Goal: Task Accomplishment & Management: Manage account settings

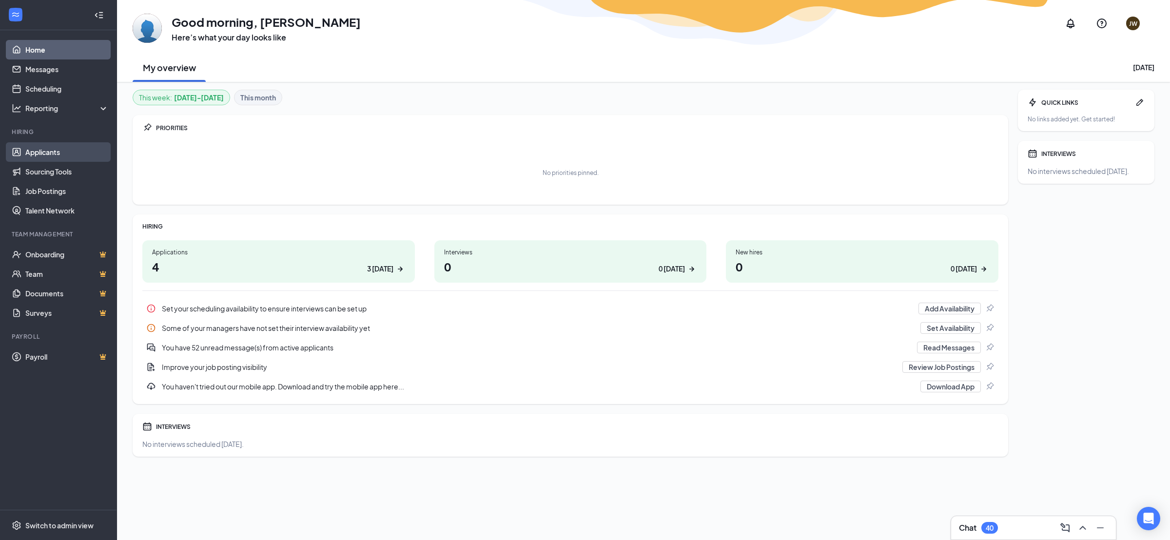
click at [60, 151] on link "Applicants" at bounding box center [66, 151] width 83 height 19
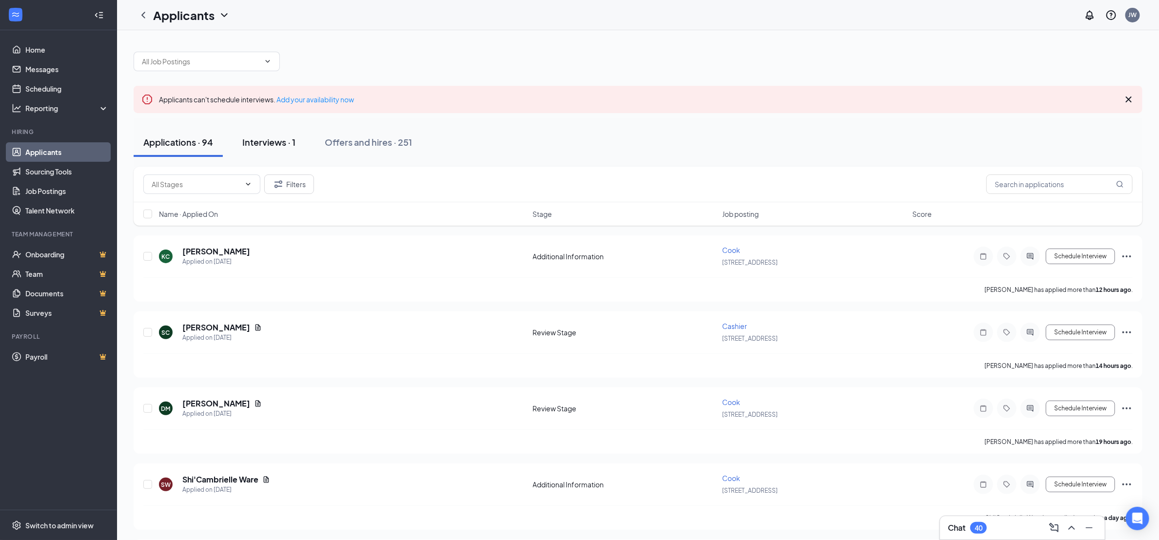
click at [271, 143] on div "Interviews · 1" at bounding box center [268, 142] width 53 height 12
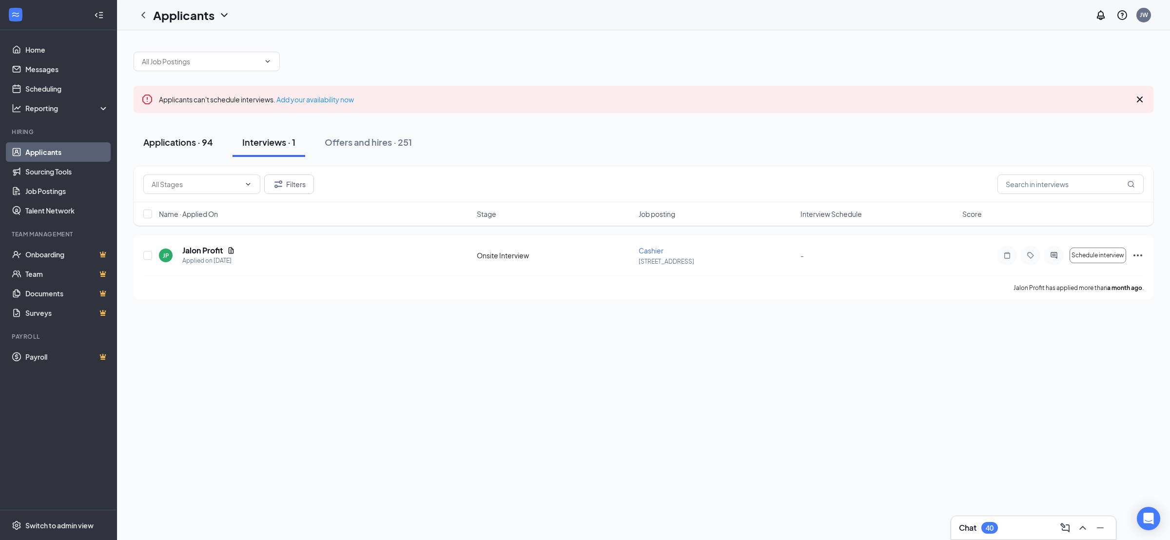
click at [177, 144] on div "Applications · 94" at bounding box center [178, 142] width 70 height 12
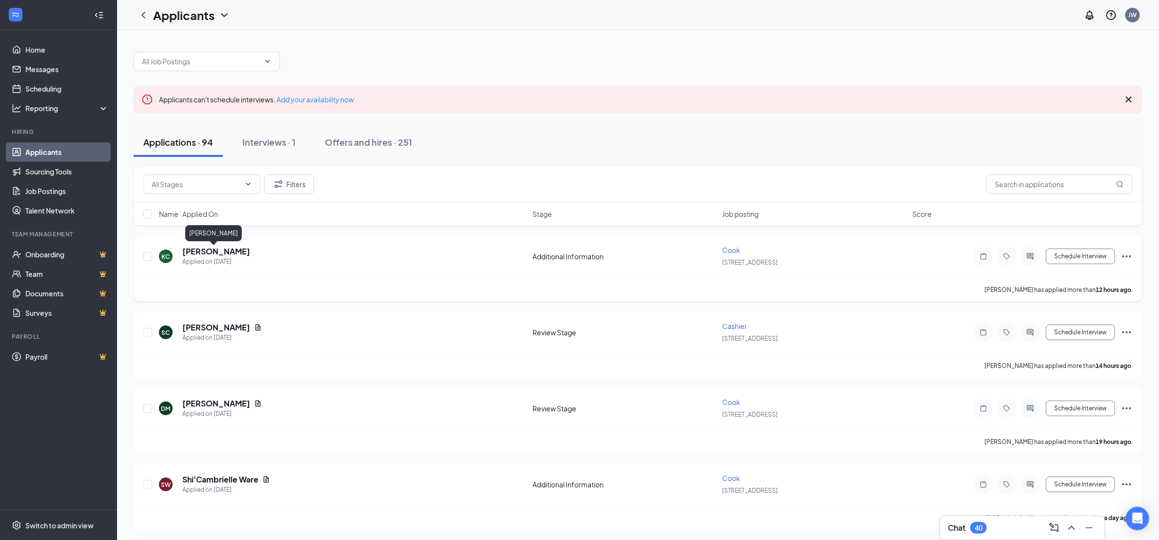
click at [214, 254] on h5 "[PERSON_NAME]" at bounding box center [216, 251] width 68 height 11
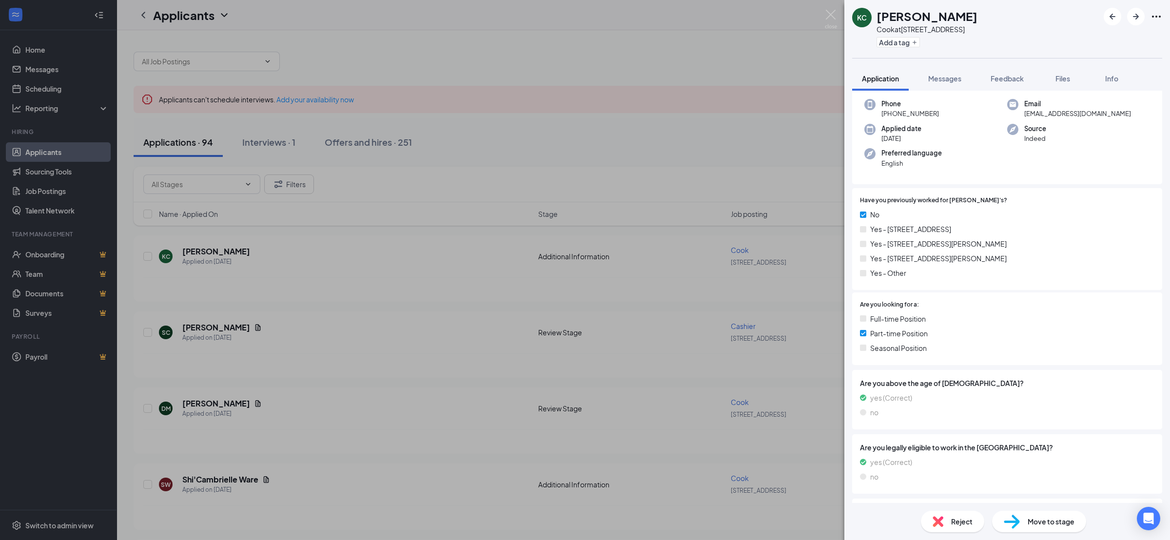
scroll to position [149, 0]
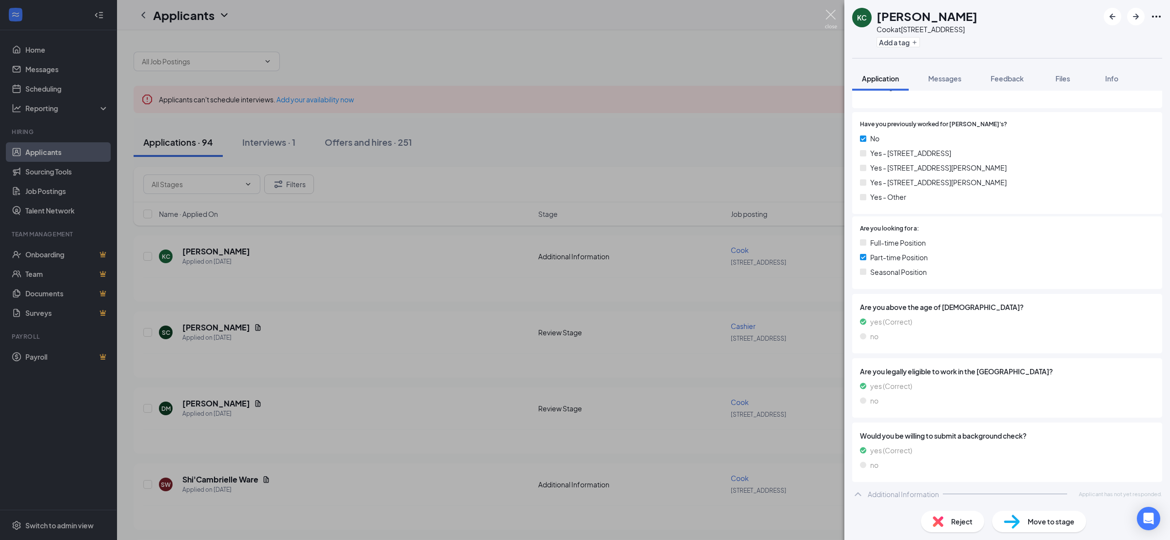
click at [836, 18] on img at bounding box center [831, 19] width 12 height 19
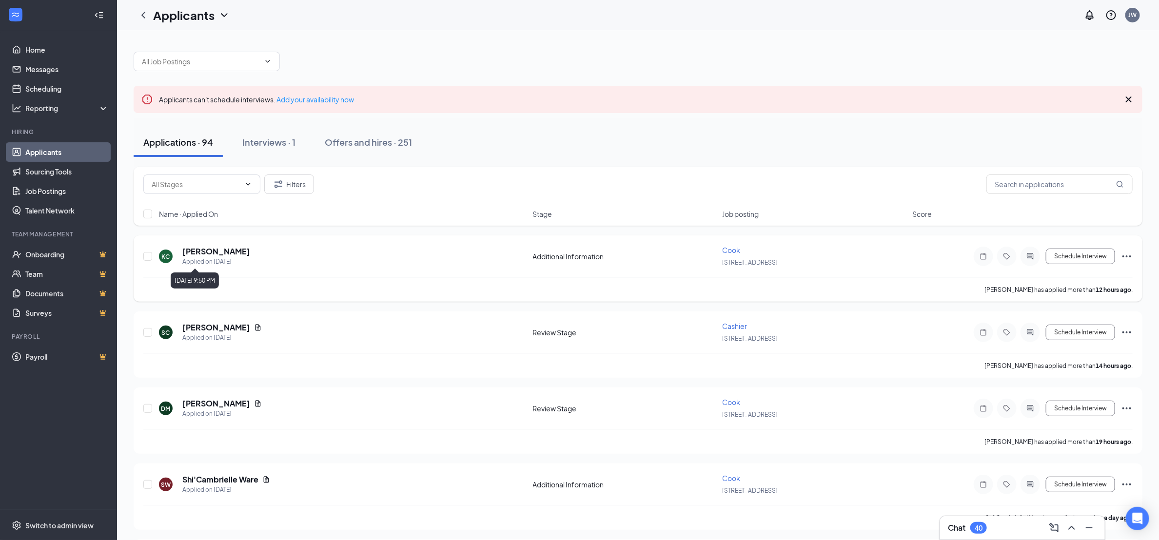
click at [222, 257] on div "Applied on [DATE]" at bounding box center [216, 262] width 68 height 10
click at [208, 255] on h5 "[PERSON_NAME]" at bounding box center [216, 251] width 68 height 11
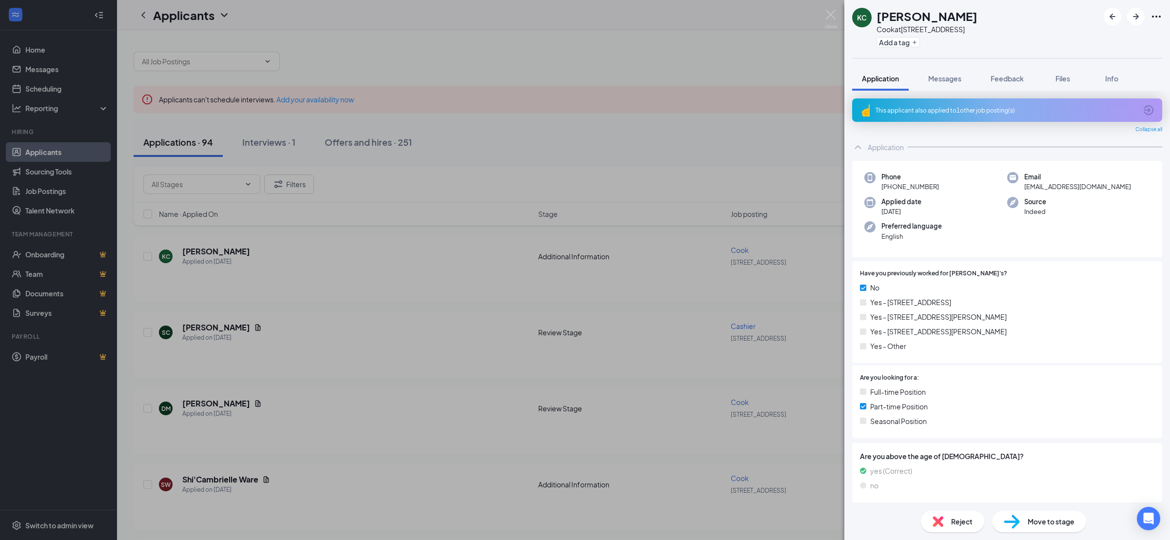
click at [1086, 106] on div "This applicant also applied to 1 other job posting(s)" at bounding box center [1005, 110] width 261 height 8
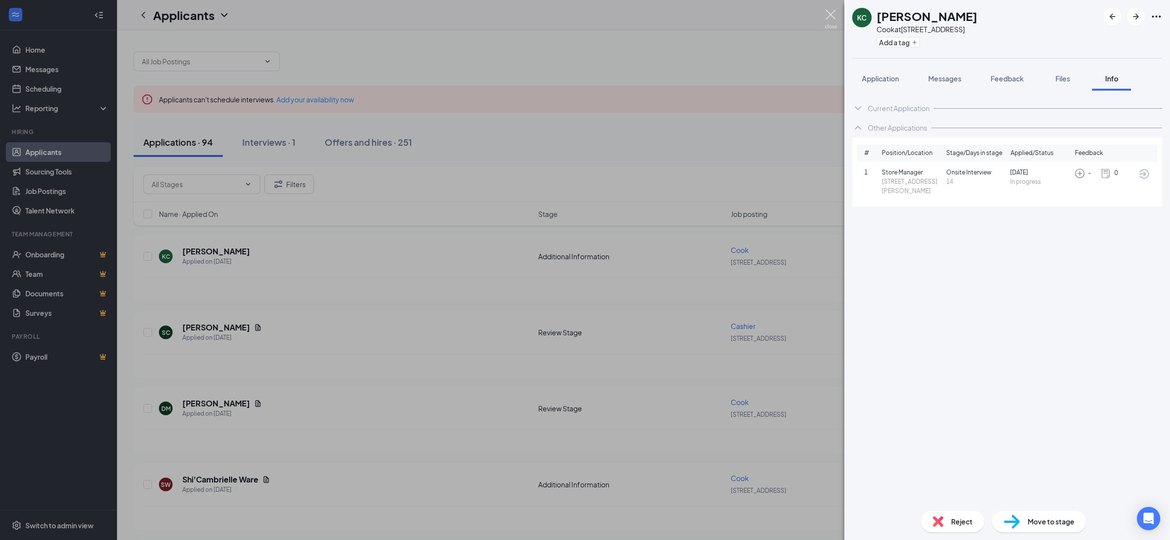
click at [827, 14] on img at bounding box center [831, 19] width 12 height 19
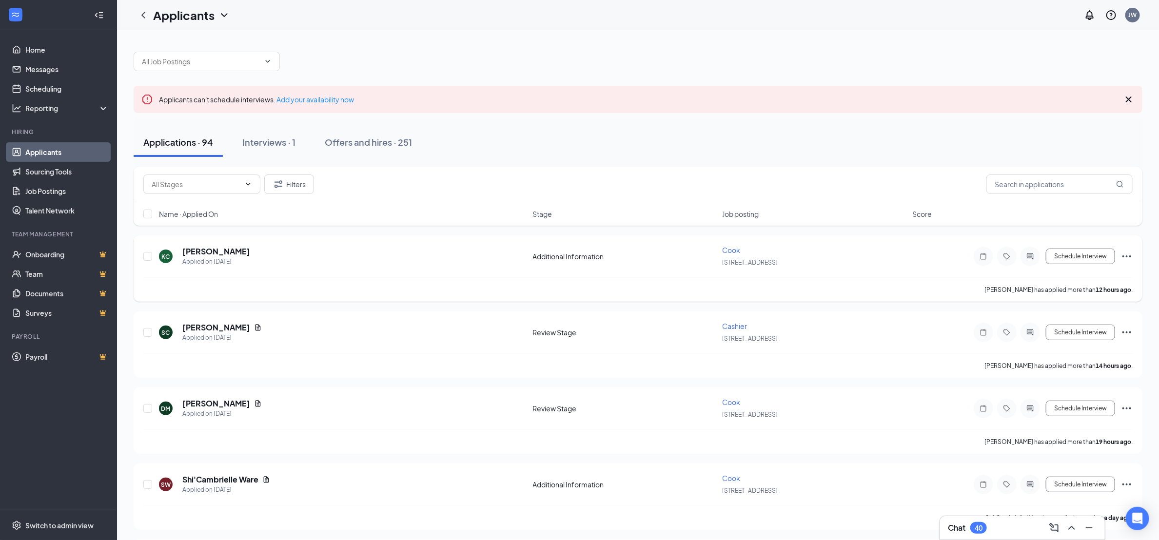
click at [253, 263] on div "[PERSON_NAME] [PERSON_NAME] Applied on [DATE]" at bounding box center [343, 256] width 368 height 20
click at [227, 259] on div "Applied on [DATE]" at bounding box center [216, 262] width 68 height 10
click at [254, 252] on div "[PERSON_NAME] [PERSON_NAME] Applied on [DATE]" at bounding box center [343, 256] width 368 height 20
click at [249, 260] on div "[PERSON_NAME] [PERSON_NAME] Applied on [DATE]" at bounding box center [343, 256] width 368 height 20
click at [174, 258] on div "[PERSON_NAME] [PERSON_NAME] Applied on [DATE]" at bounding box center [343, 256] width 368 height 20
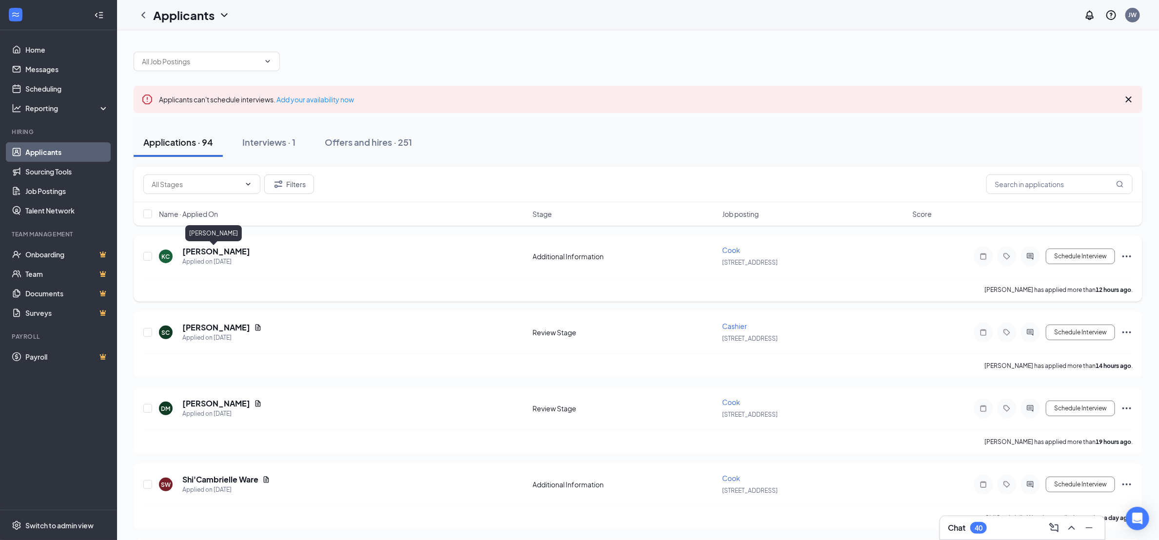
click at [191, 249] on h5 "[PERSON_NAME]" at bounding box center [216, 251] width 68 height 11
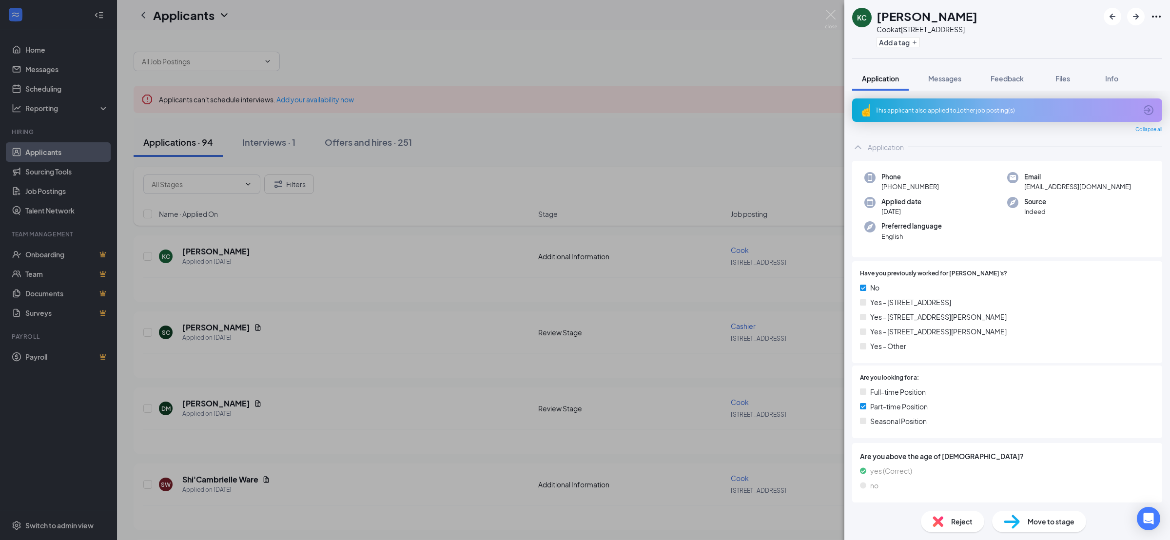
click at [958, 519] on span "Reject" at bounding box center [961, 521] width 21 height 11
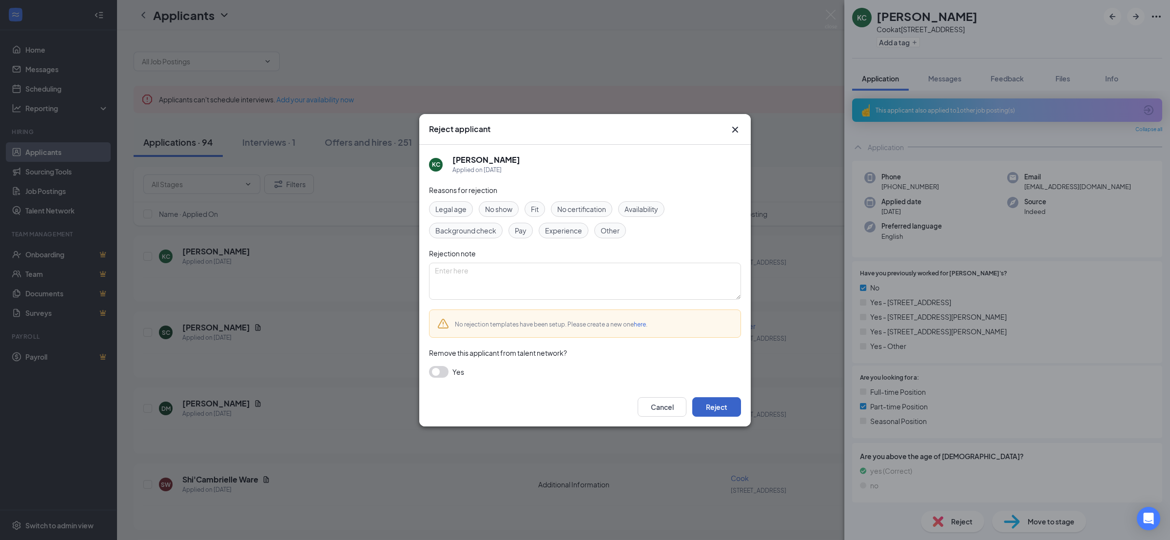
click at [711, 405] on button "Reject" at bounding box center [716, 406] width 49 height 19
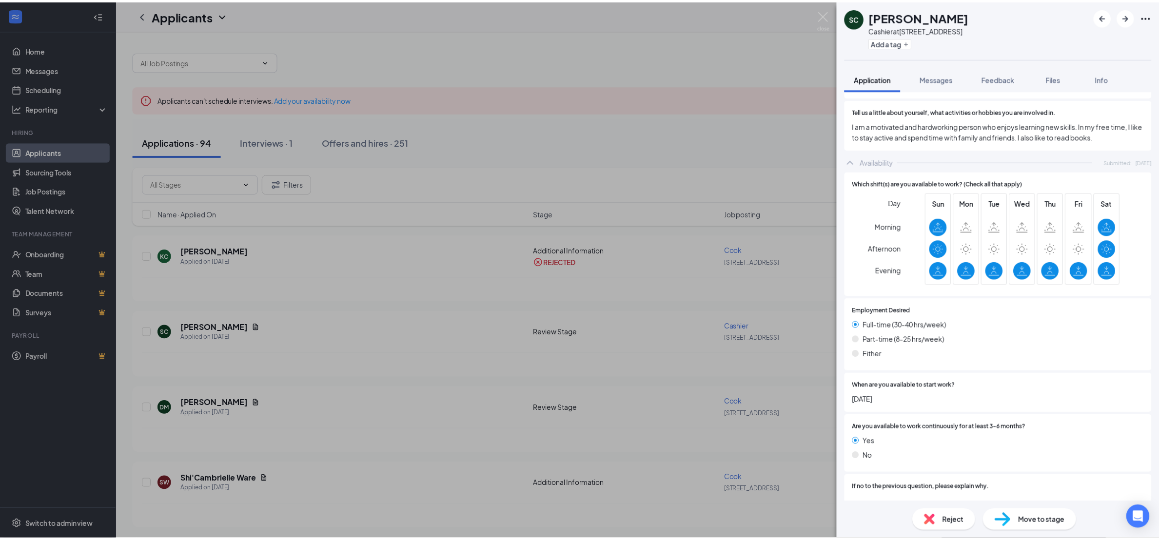
scroll to position [662, 0]
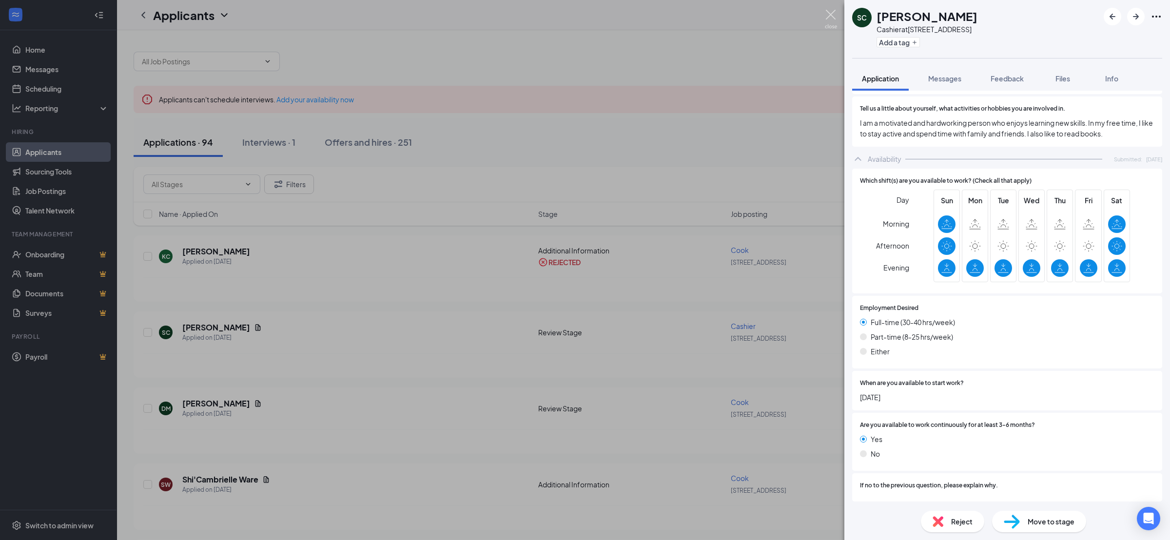
click at [834, 11] on img at bounding box center [831, 19] width 12 height 19
